Goal: Task Accomplishment & Management: Use online tool/utility

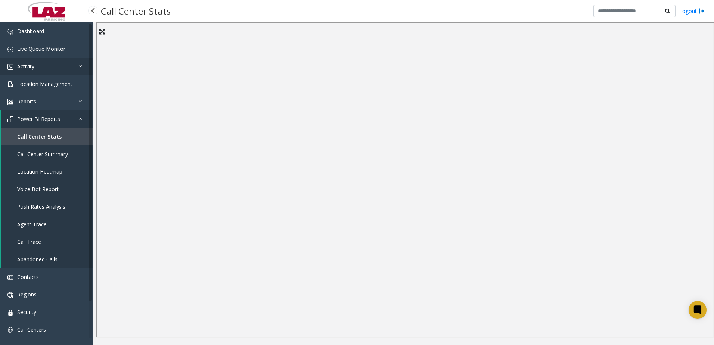
click at [23, 64] on span "Activity" at bounding box center [25, 66] width 17 height 7
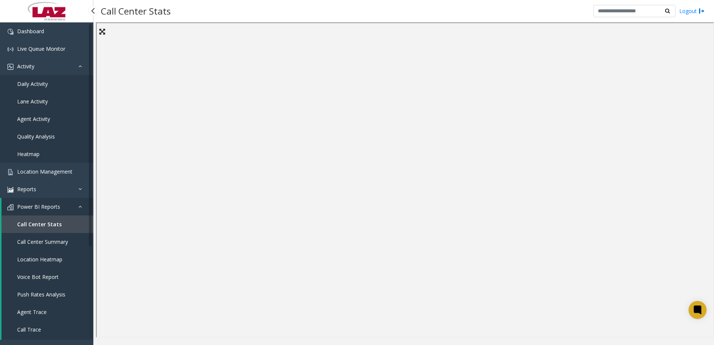
click at [28, 80] on link "Daily Activity" at bounding box center [46, 84] width 93 height 18
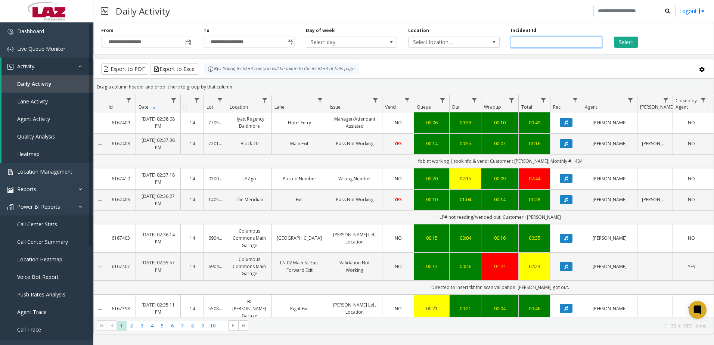
click at [543, 39] on input "number" at bounding box center [556, 42] width 91 height 11
paste input "*******"
type input "*******"
click at [632, 47] on button "Select" at bounding box center [626, 42] width 24 height 11
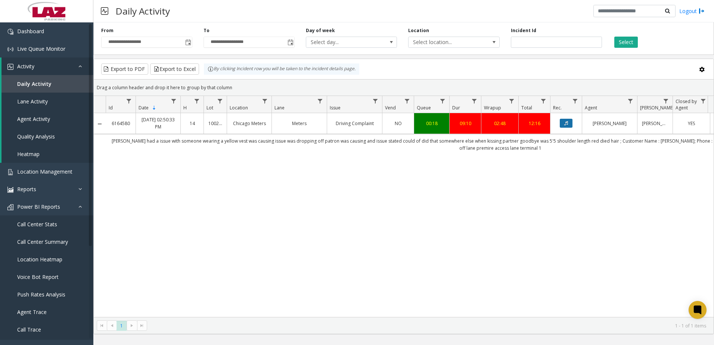
click at [571, 123] on button "Data table" at bounding box center [566, 123] width 13 height 9
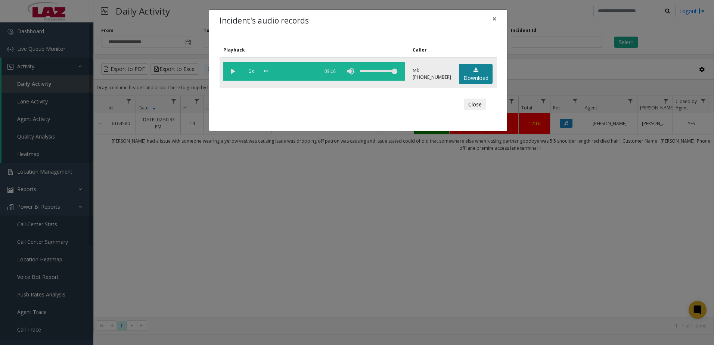
click at [480, 77] on link "Download" at bounding box center [476, 74] width 34 height 21
click at [475, 105] on button "Close" at bounding box center [475, 105] width 22 height 12
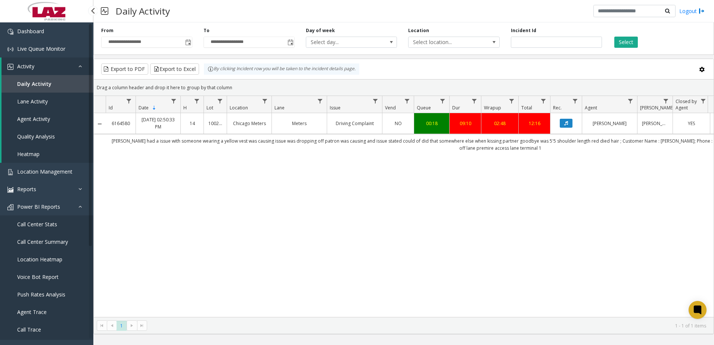
click at [43, 225] on span "Call Center Stats" at bounding box center [37, 224] width 40 height 7
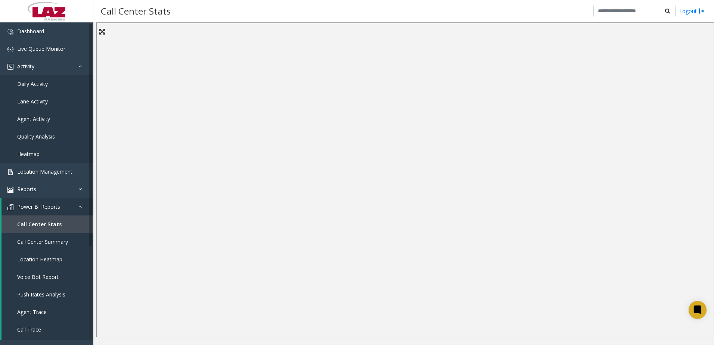
click at [333, 17] on div "Call Center Stats Logout" at bounding box center [403, 11] width 621 height 22
click at [32, 85] on span "Daily Activity" at bounding box center [32, 83] width 31 height 7
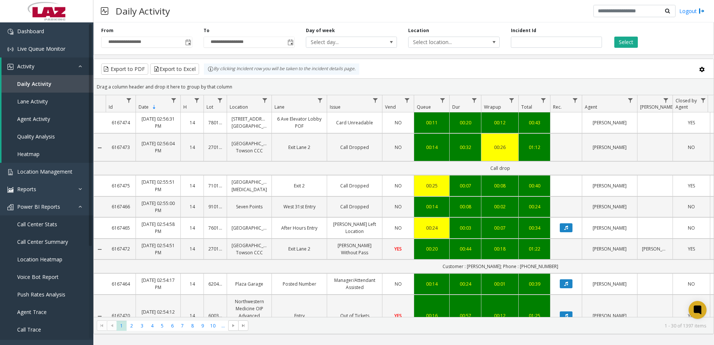
click at [371, 10] on div "Daily Activity Logout" at bounding box center [403, 11] width 621 height 22
click at [188, 44] on span "Toggle popup" at bounding box center [188, 43] width 6 height 6
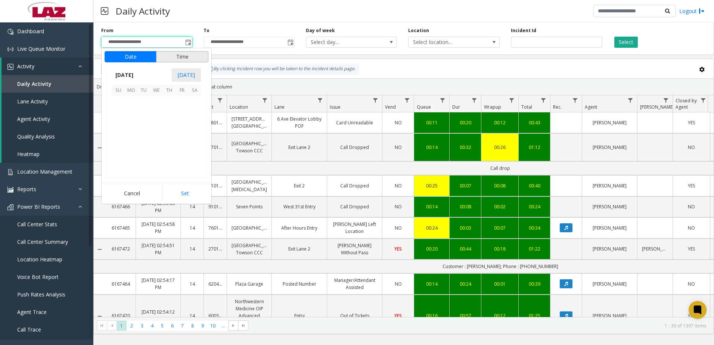
scroll to position [133997, 0]
click at [179, 126] on span "19" at bounding box center [181, 127] width 13 height 13
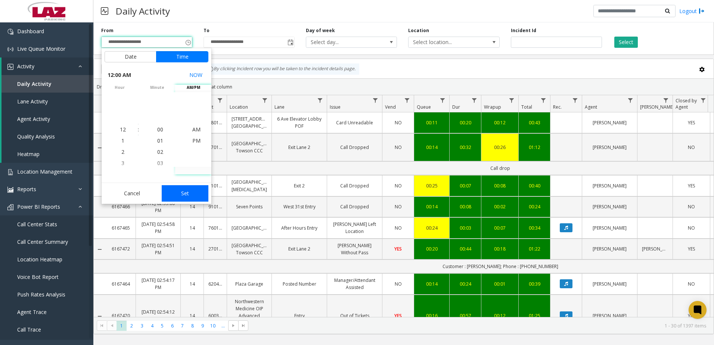
drag, startPoint x: 198, startPoint y: 193, endPoint x: 207, endPoint y: 180, distance: 16.6
click at [197, 193] on button "Set" at bounding box center [185, 193] width 47 height 16
type input "**********"
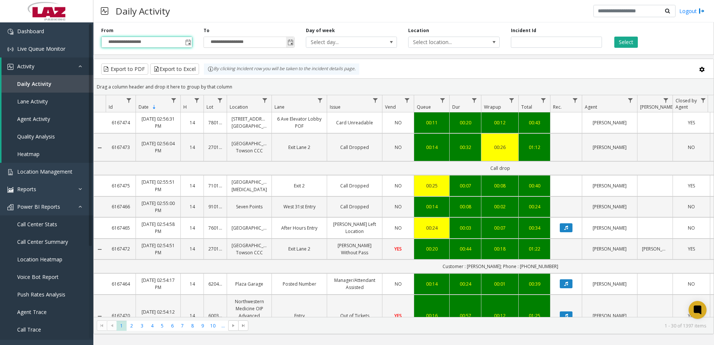
click at [289, 42] on span "Toggle popup" at bounding box center [290, 43] width 6 height 6
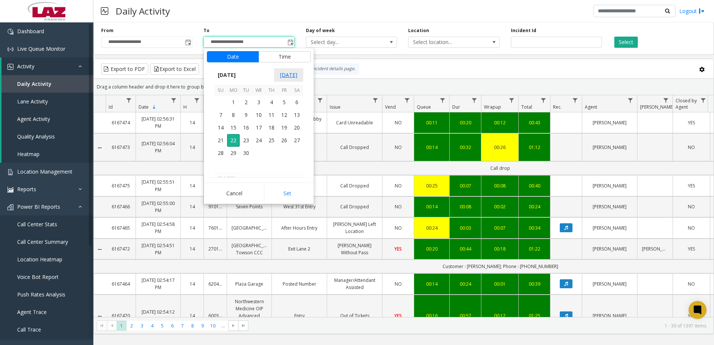
scroll to position [11, 0]
click at [290, 131] on span "19" at bounding box center [284, 127] width 13 height 13
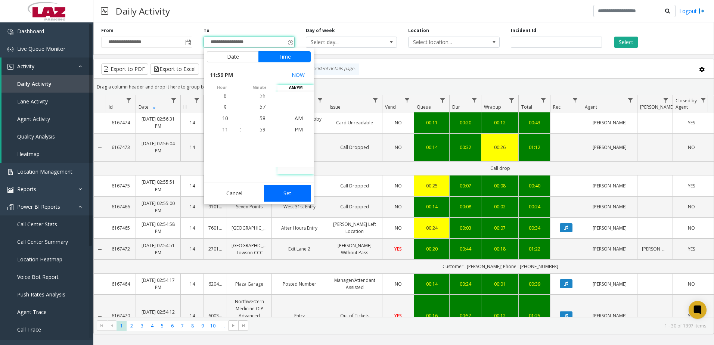
click at [295, 196] on button "Set" at bounding box center [287, 193] width 47 height 16
type input "**********"
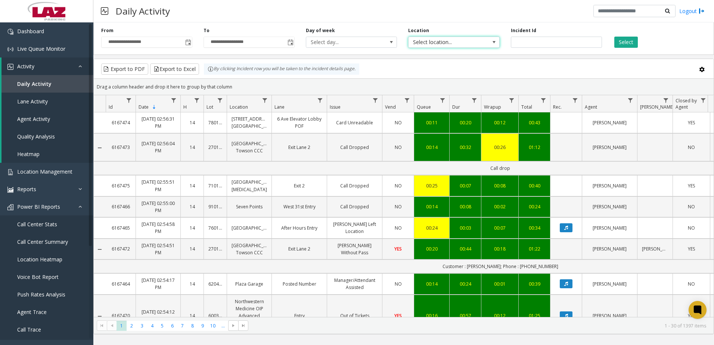
click at [464, 39] on span "Select location..." at bounding box center [444, 42] width 72 height 10
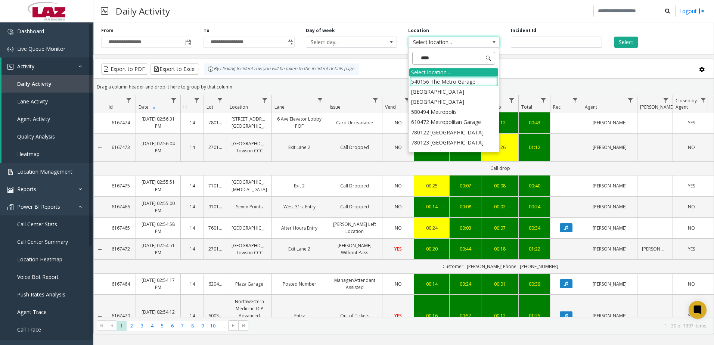
type input "*****"
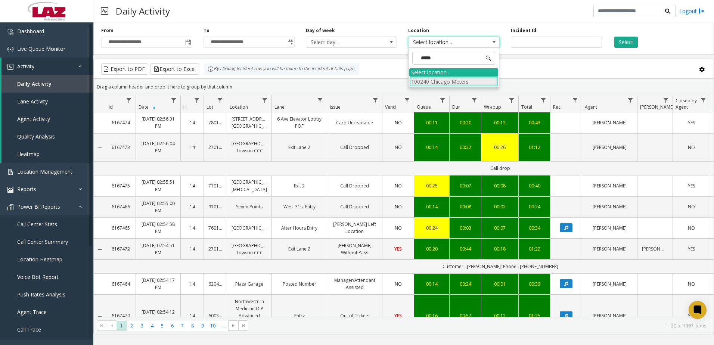
click at [450, 83] on li "100240 Chicago Meters" at bounding box center [453, 82] width 89 height 10
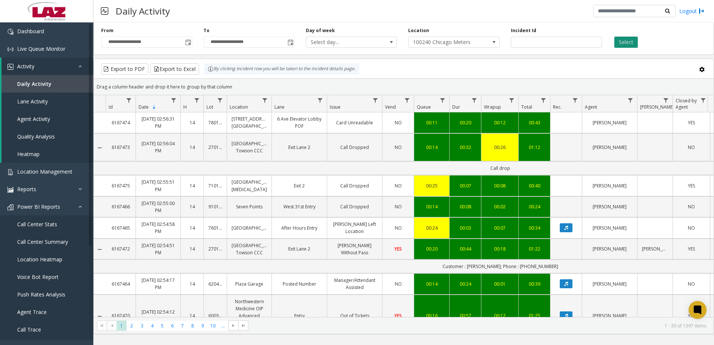
click at [629, 46] on button "Select" at bounding box center [626, 42] width 24 height 11
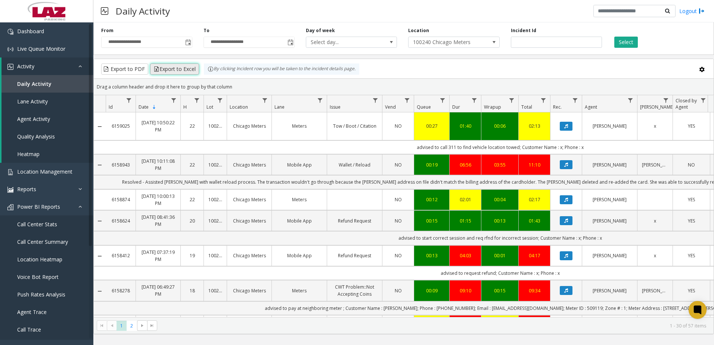
click at [182, 69] on button "Export to Excel" at bounding box center [174, 68] width 49 height 11
click at [446, 43] on span "100240 Chicago Meters" at bounding box center [444, 42] width 72 height 10
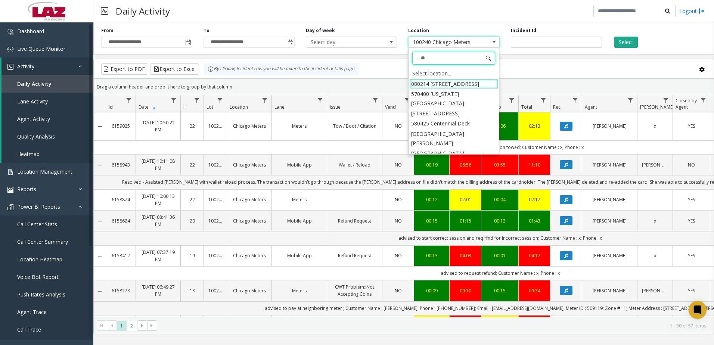
type input "***"
click at [439, 118] on li "824 Freight Ninja" at bounding box center [453, 123] width 89 height 10
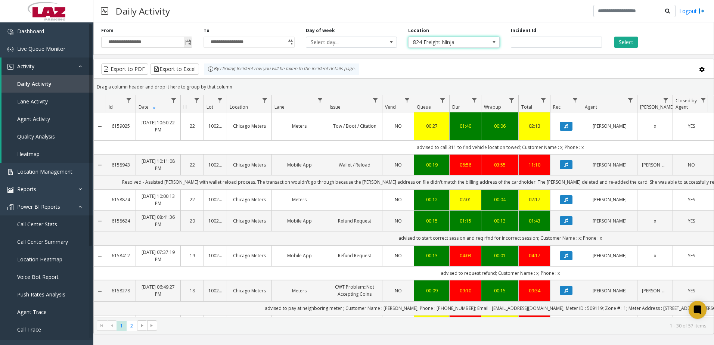
click at [187, 42] on span "Toggle popup" at bounding box center [188, 43] width 6 height 6
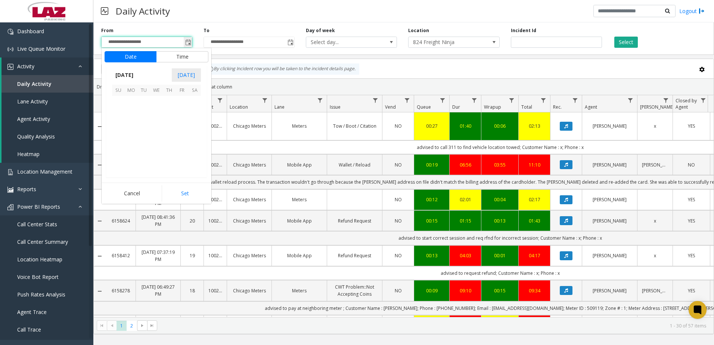
scroll to position [133997, 0]
click at [128, 103] on span "1" at bounding box center [131, 102] width 13 height 13
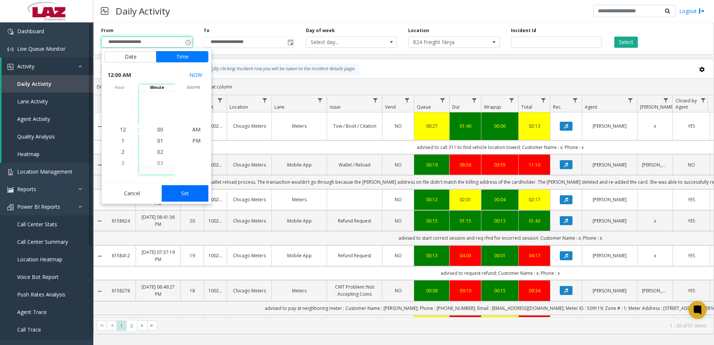
click at [190, 193] on button "Set" at bounding box center [185, 193] width 47 height 16
type input "**********"
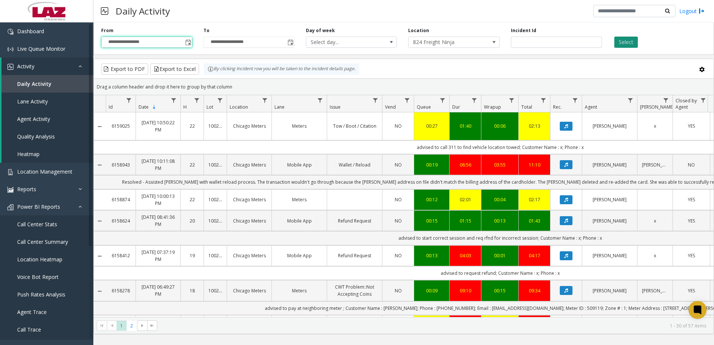
click at [626, 43] on button "Select" at bounding box center [626, 42] width 24 height 11
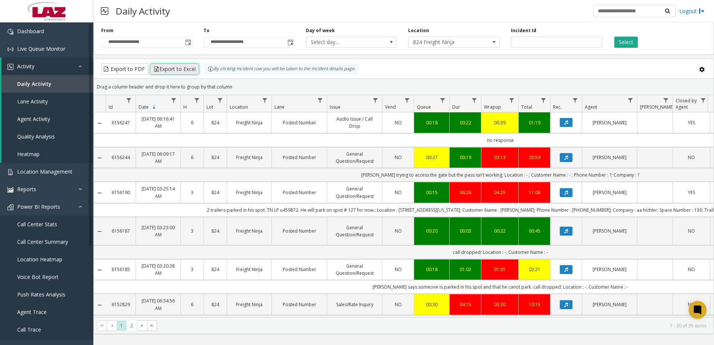
click at [188, 70] on button "Export to Excel" at bounding box center [174, 68] width 49 height 11
